Goal: Information Seeking & Learning: Find specific fact

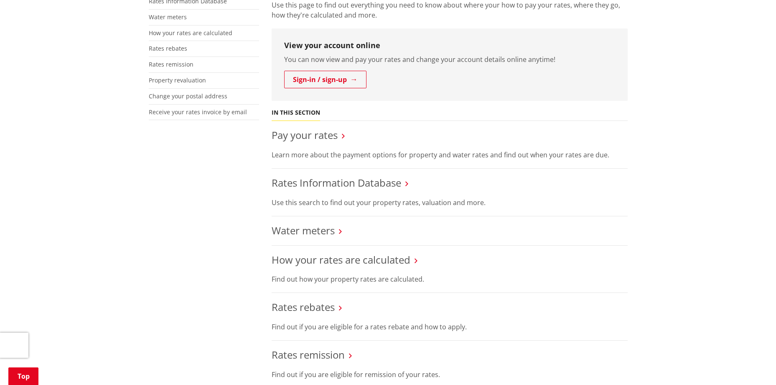
scroll to position [209, 0]
drag, startPoint x: 324, startPoint y: 184, endPoint x: 332, endPoint y: 177, distance: 10.1
click at [324, 184] on link "Rates Information Database" at bounding box center [337, 181] width 130 height 14
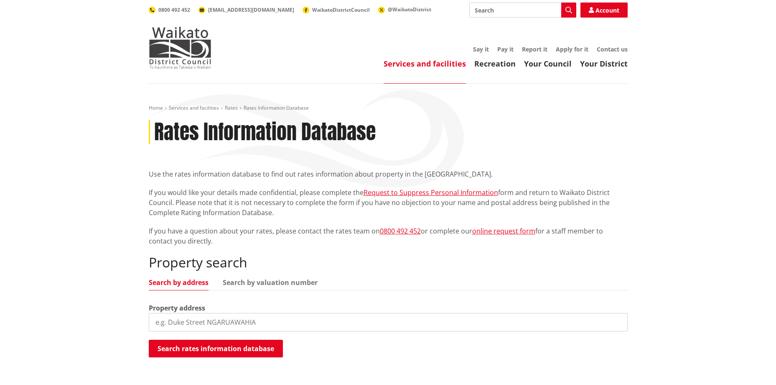
click at [203, 306] on div "Property address" at bounding box center [388, 317] width 479 height 28
type input "11 flannery"
click at [221, 345] on button "Search rates information database" at bounding box center [216, 348] width 134 height 18
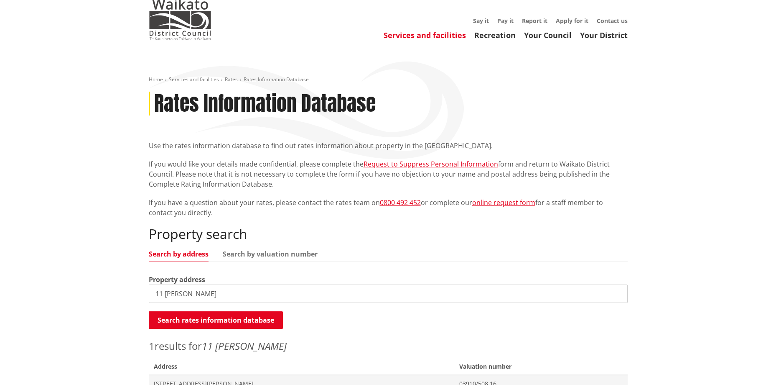
scroll to position [84, 0]
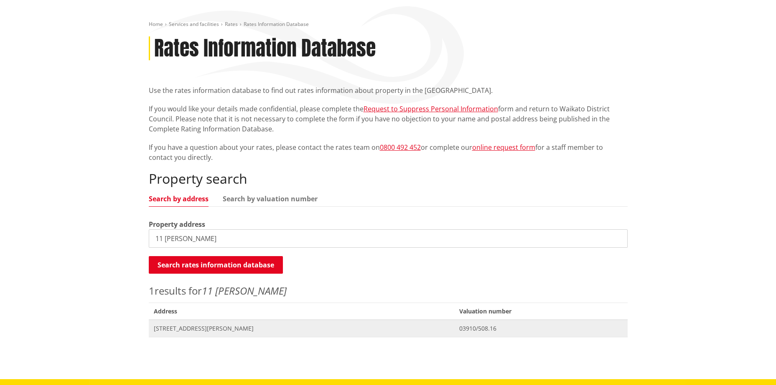
click at [190, 328] on span "[STREET_ADDRESS][PERSON_NAME]" at bounding box center [302, 328] width 296 height 8
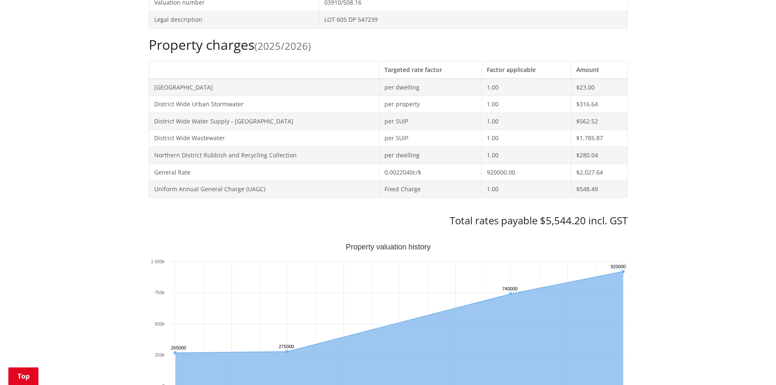
scroll to position [334, 0]
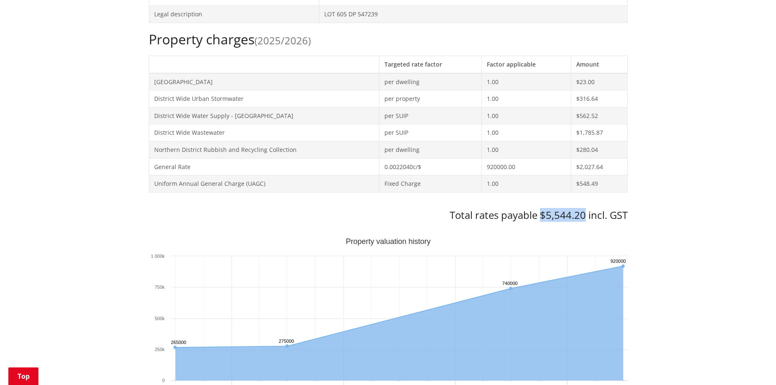
drag, startPoint x: 577, startPoint y: 212, endPoint x: 586, endPoint y: 215, distance: 9.5
click at [586, 215] on h3 "Total rates payable $5,544.20 incl. GST" at bounding box center [388, 215] width 479 height 12
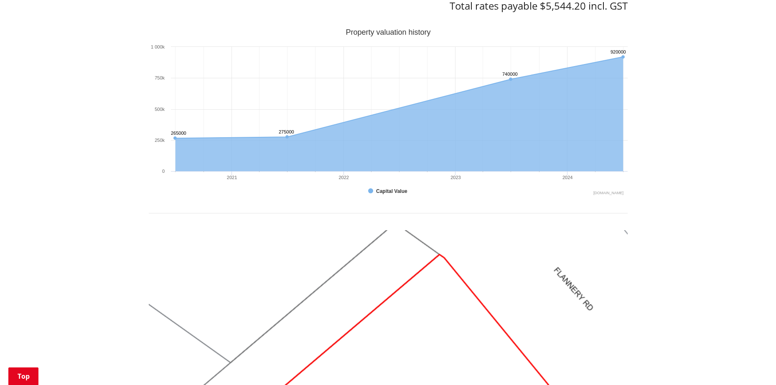
click at [692, 202] on div "Home Services and facilities Rates Rates Information Database Rates Information…" at bounding box center [388, 117] width 776 height 1155
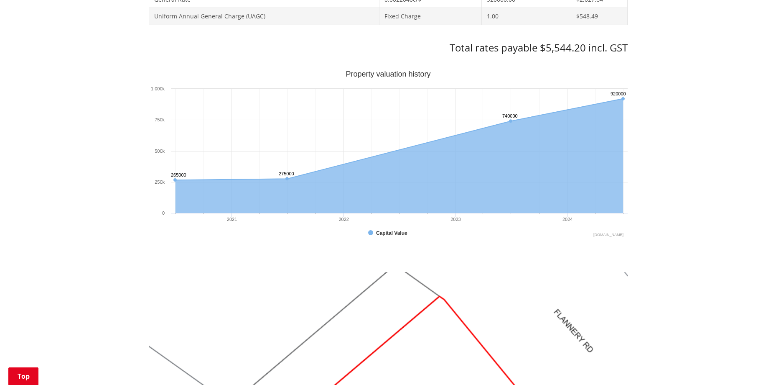
scroll to position [293, 0]
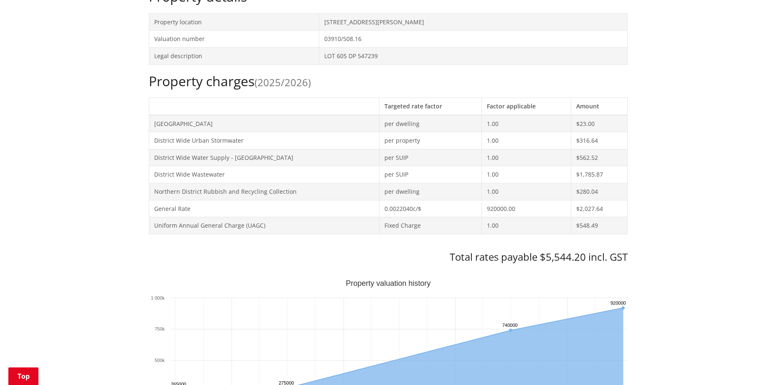
drag, startPoint x: 677, startPoint y: 226, endPoint x: 674, endPoint y: 222, distance: 4.5
click at [675, 224] on div "Home Services and facilities Rates Rates Information Database Rates Information…" at bounding box center [388, 368] width 776 height 1155
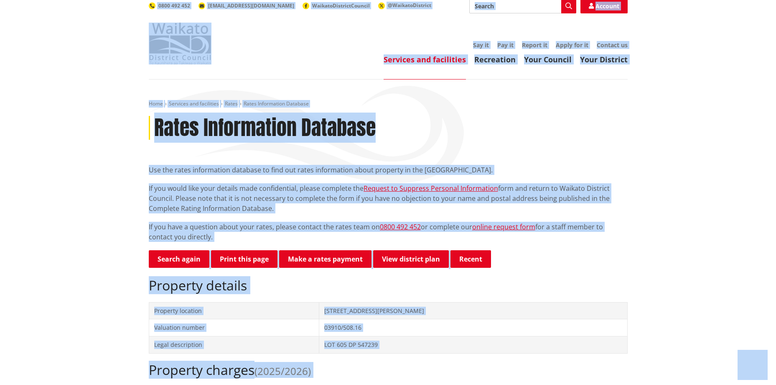
scroll to position [0, 0]
